Goal: Transaction & Acquisition: Download file/media

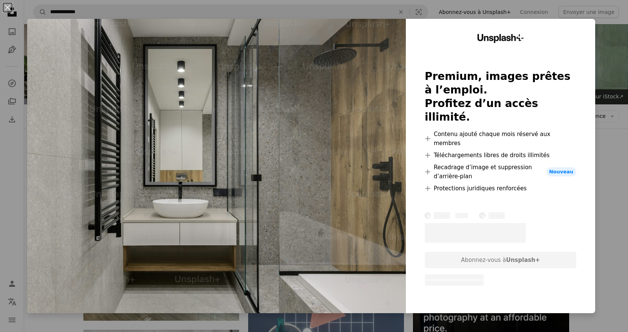
scroll to position [1244, 0]
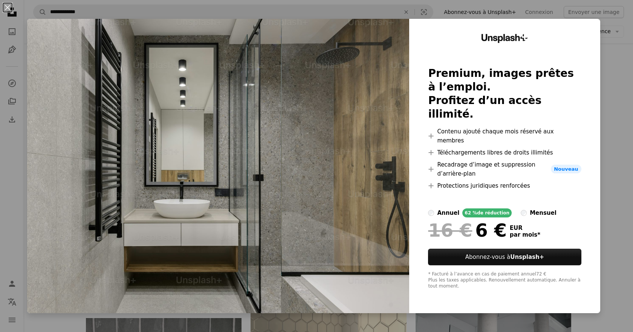
click at [610, 90] on div "An X shape Unsplash+ Premium, images prêtes à l’emploi. Profitez d’un accès ill…" at bounding box center [316, 166] width 633 height 332
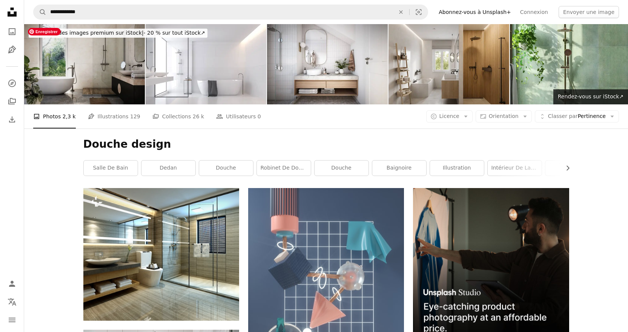
click at [105, 70] on img at bounding box center [84, 64] width 121 height 80
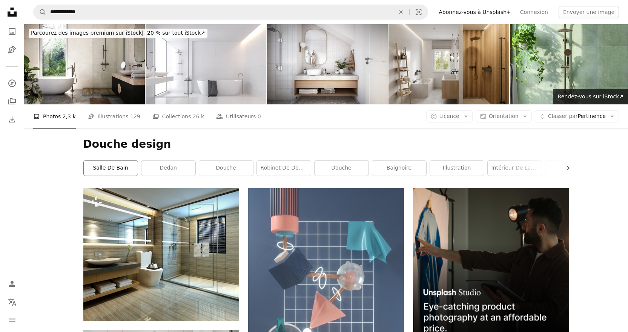
click at [121, 164] on link "salle de Bain" at bounding box center [111, 168] width 54 height 15
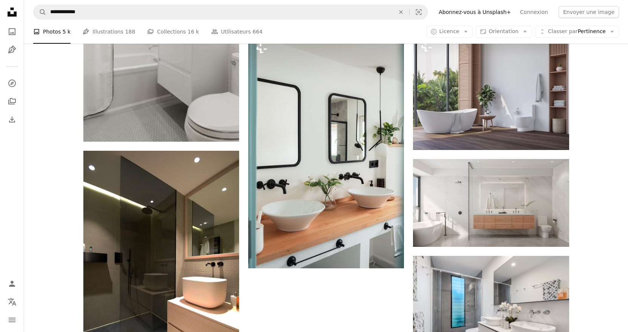
scroll to position [1018, 0]
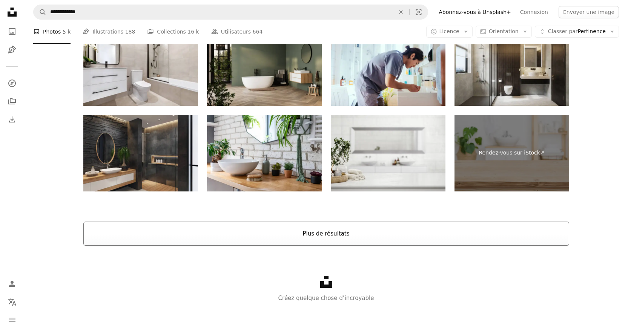
click at [316, 230] on button "Plus de résultats" at bounding box center [326, 234] width 486 height 24
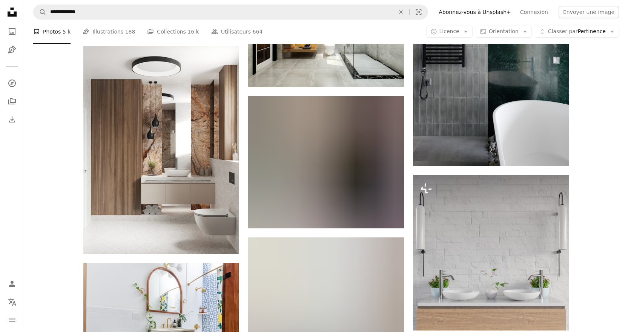
scroll to position [3993, 0]
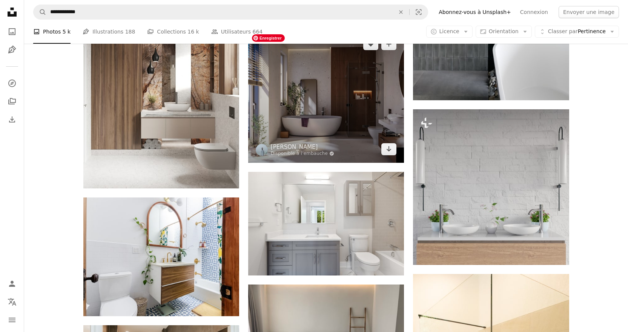
click at [350, 89] on img at bounding box center [326, 97] width 156 height 132
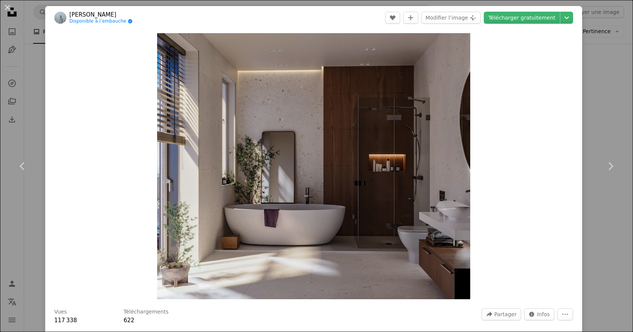
click at [597, 78] on div "An X shape Chevron left Chevron right [PERSON_NAME] Disponible à l’embauche A c…" at bounding box center [316, 166] width 633 height 332
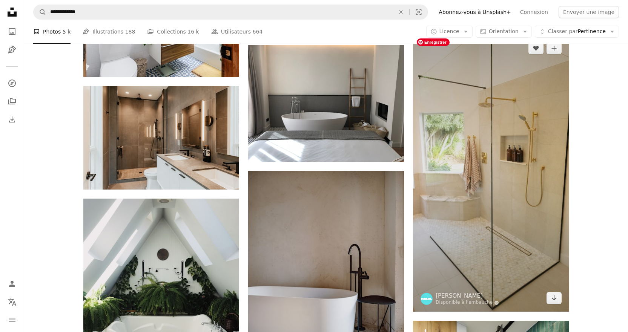
scroll to position [4219, 0]
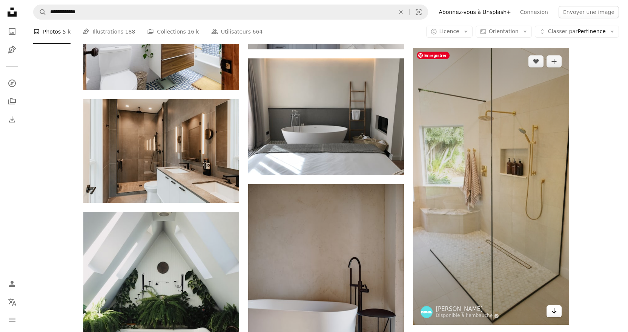
click at [555, 314] on icon "Arrow pointing down" at bounding box center [554, 311] width 6 height 9
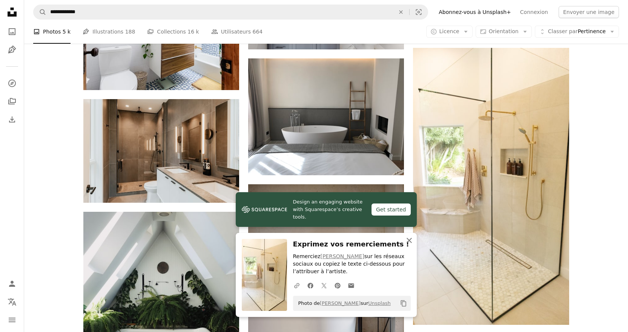
click at [412, 242] on icon "An X shape" at bounding box center [409, 240] width 9 height 9
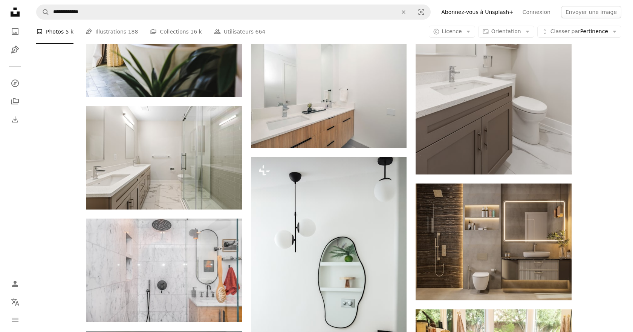
scroll to position [12062, 0]
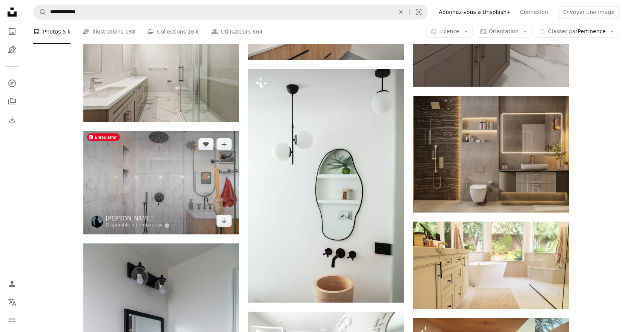
click at [96, 166] on img at bounding box center [161, 183] width 156 height 104
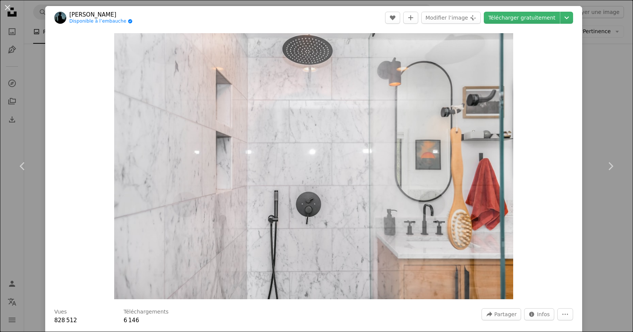
click at [616, 104] on div "An X shape Chevron left Chevron right Zac Gudakov Disponible à l’embauche A che…" at bounding box center [316, 166] width 633 height 332
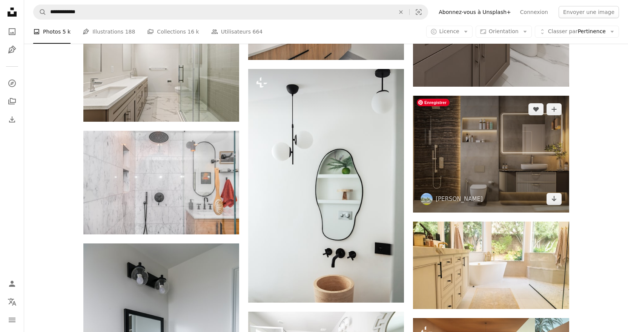
click at [546, 132] on img at bounding box center [491, 154] width 156 height 117
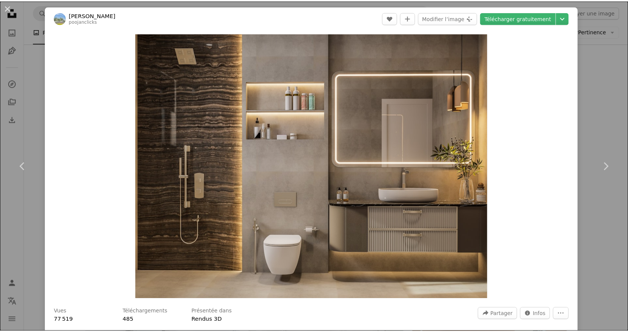
scroll to position [291, 0]
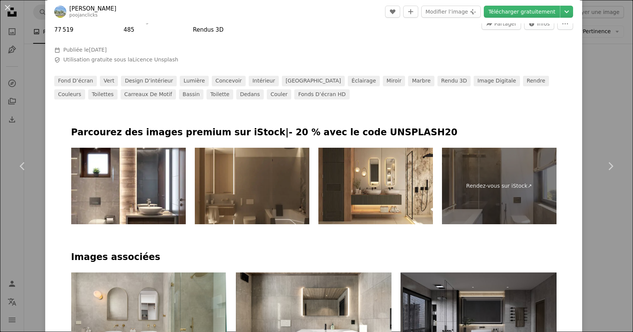
click at [600, 106] on div "An X shape Chevron left Chevron right POOJAN THANEKAR poojanclicks A heart A pl…" at bounding box center [316, 166] width 633 height 332
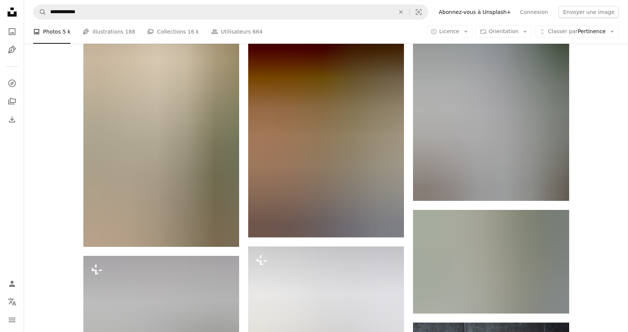
scroll to position [21640, 0]
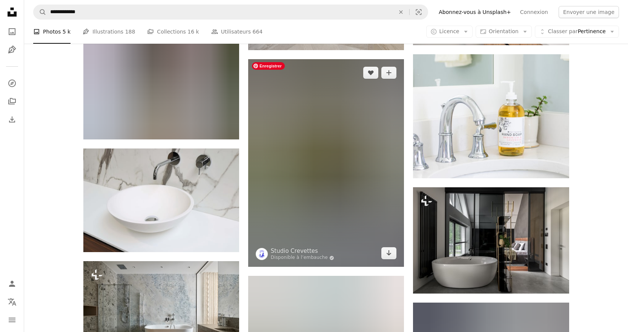
scroll to position [22319, 0]
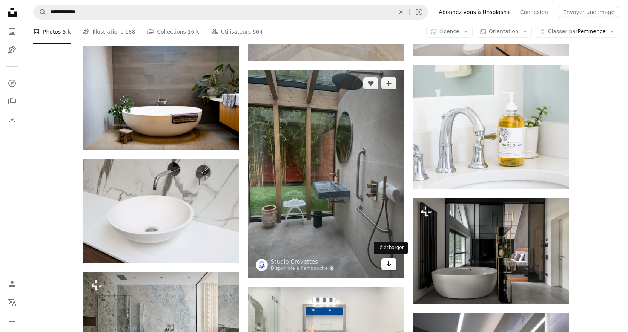
click at [390, 264] on icon "Télécharger" at bounding box center [388, 263] width 5 height 5
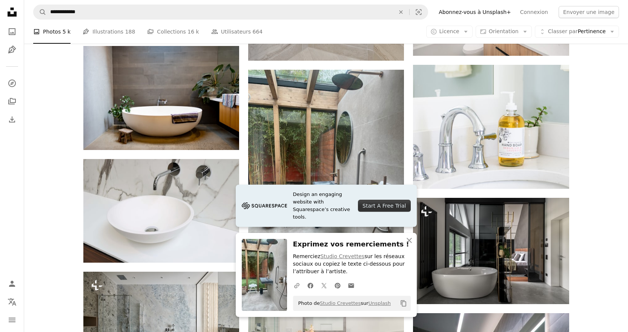
click at [406, 241] on icon "An X shape" at bounding box center [409, 240] width 9 height 9
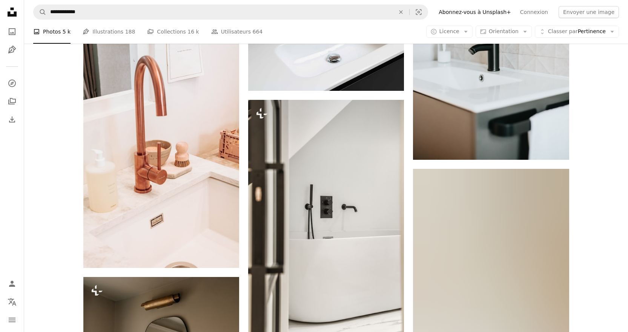
scroll to position [23073, 0]
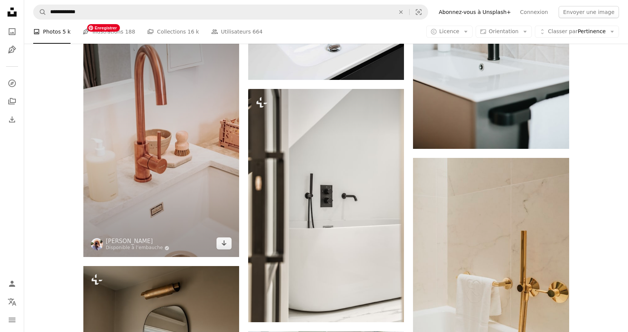
click at [174, 97] on img at bounding box center [161, 140] width 156 height 234
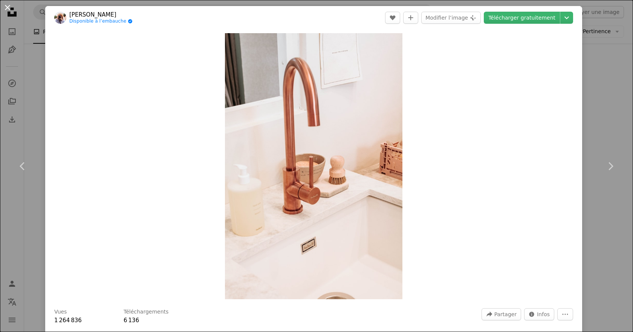
click at [5, 8] on button "An X shape" at bounding box center [7, 7] width 9 height 9
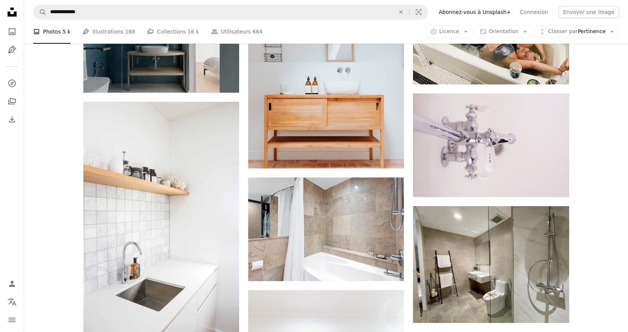
scroll to position [25260, 0]
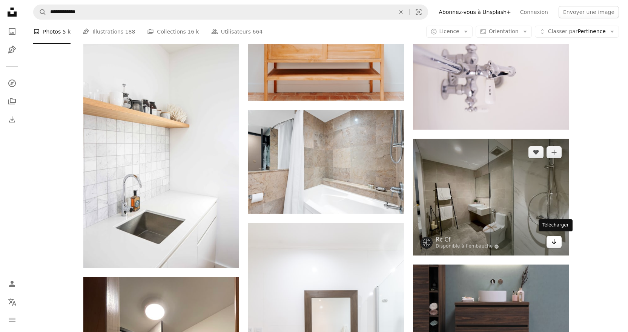
click at [551, 240] on icon "Arrow pointing down" at bounding box center [554, 241] width 6 height 9
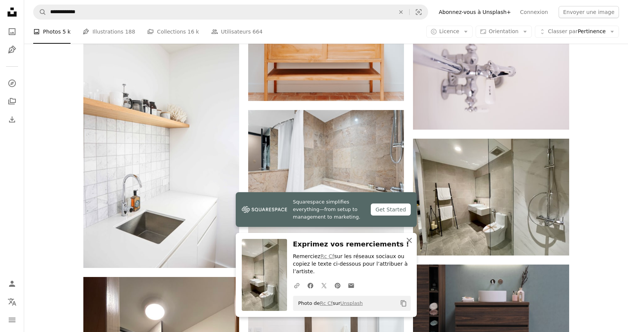
click at [407, 245] on icon "An X shape" at bounding box center [409, 240] width 9 height 9
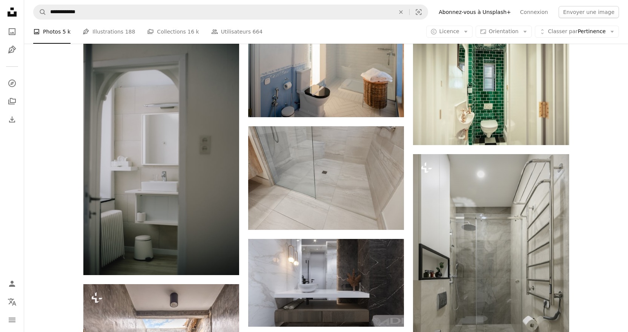
scroll to position [25562, 0]
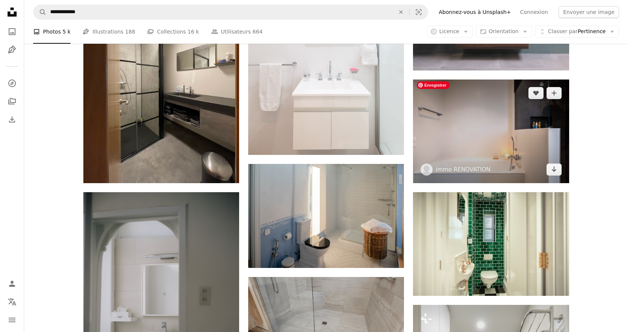
click at [527, 150] on img at bounding box center [491, 132] width 156 height 104
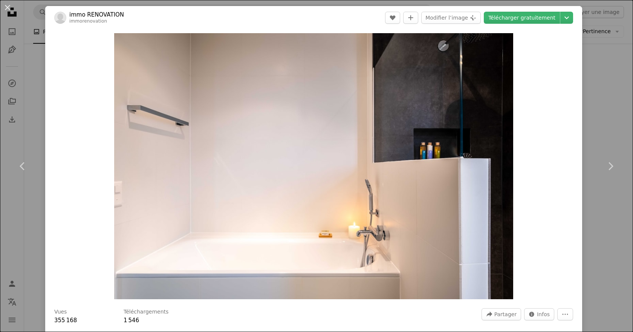
click at [6, 5] on button "An X shape" at bounding box center [7, 7] width 9 height 9
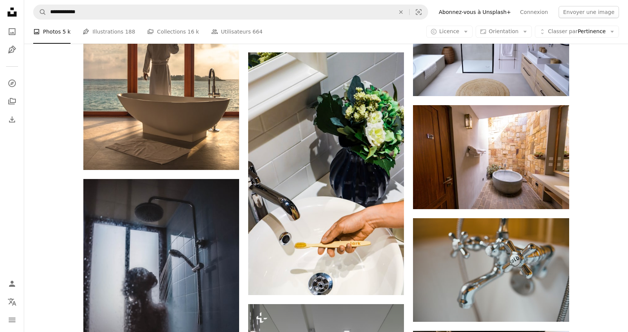
scroll to position [26994, 0]
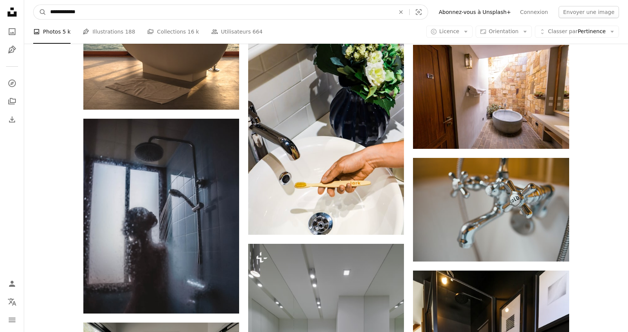
drag, startPoint x: 67, startPoint y: 13, endPoint x: 104, endPoint y: 12, distance: 37.0
click at [104, 12] on input "**********" at bounding box center [219, 12] width 346 height 14
type input "**********"
click button "A magnifying glass" at bounding box center [40, 12] width 13 height 14
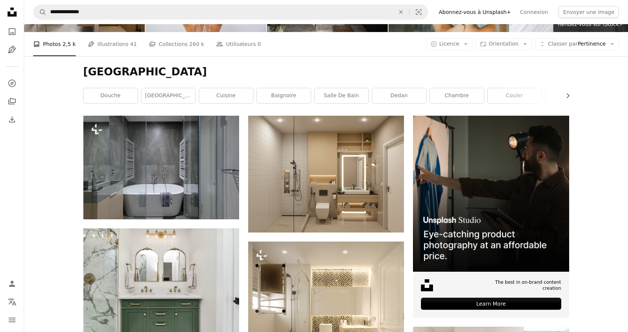
scroll to position [75, 0]
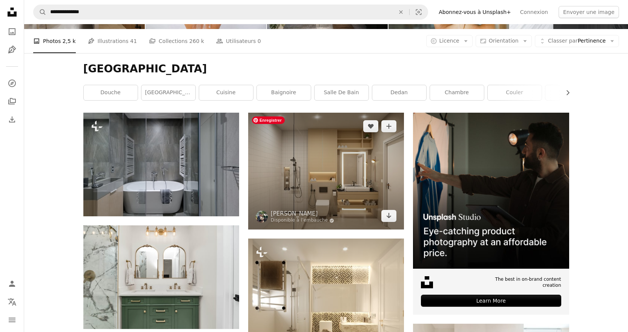
click at [360, 153] on img at bounding box center [326, 171] width 156 height 117
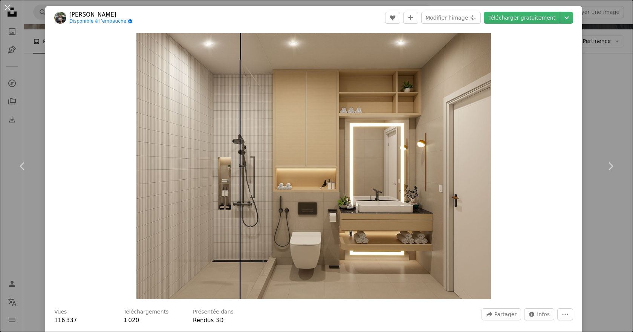
click at [590, 84] on div "An X shape Chevron left Chevron right [PERSON_NAME] Catbagan Disponible à l’emb…" at bounding box center [316, 166] width 633 height 332
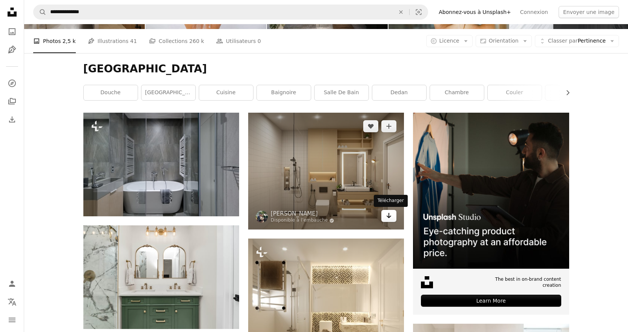
click at [388, 218] on icon "Arrow pointing down" at bounding box center [389, 215] width 6 height 9
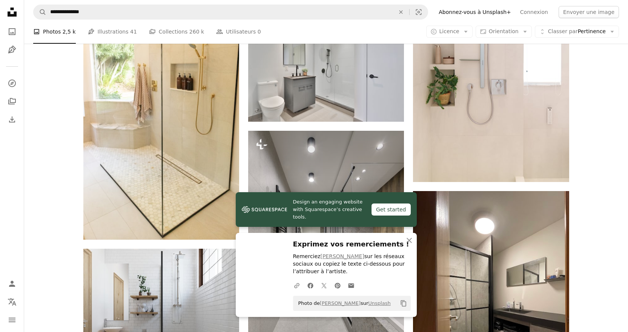
scroll to position [490, 0]
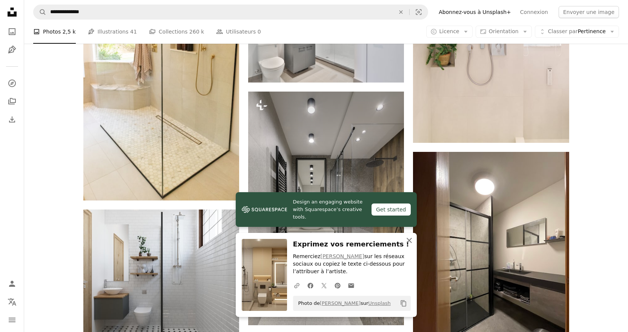
click at [411, 243] on icon "An X shape" at bounding box center [409, 240] width 9 height 9
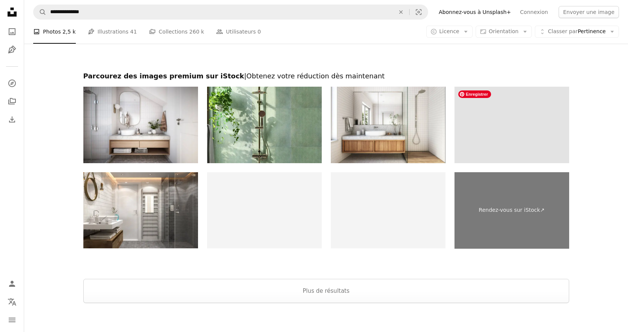
scroll to position [1609, 0]
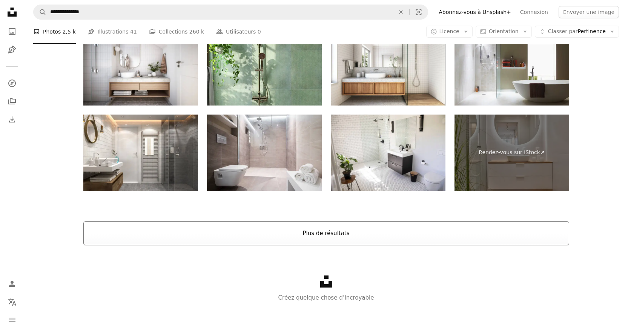
click at [336, 237] on button "Plus de résultats" at bounding box center [326, 233] width 486 height 24
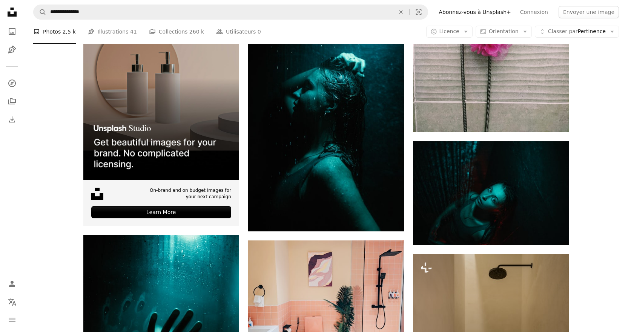
scroll to position [2212, 0]
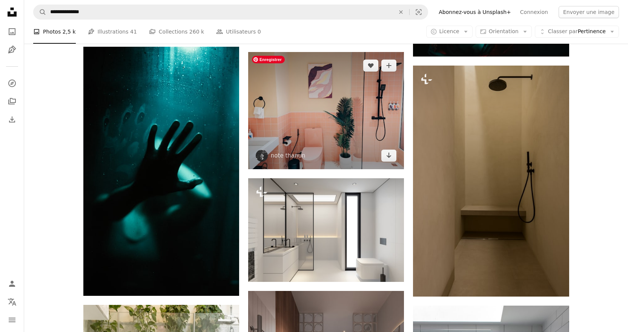
click at [352, 97] on img at bounding box center [326, 110] width 156 height 117
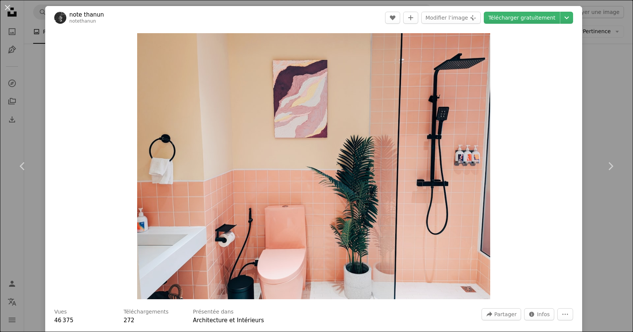
click at [595, 88] on div "An X shape Chevron left Chevron right note thanun notethanun A heart A plus sig…" at bounding box center [316, 166] width 633 height 332
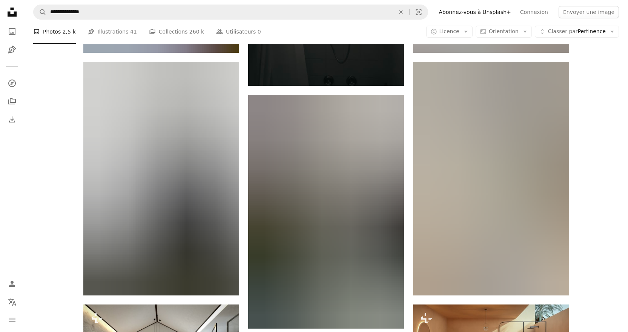
scroll to position [10809, 0]
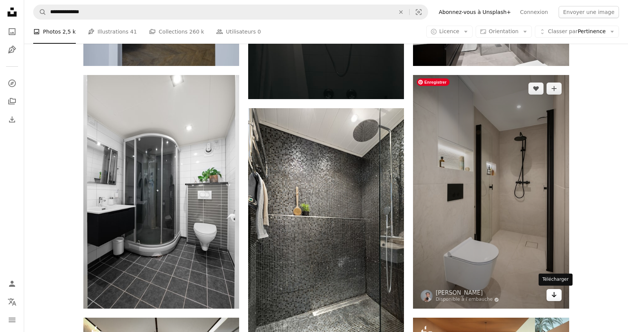
click at [557, 295] on link "Arrow pointing down" at bounding box center [553, 295] width 15 height 12
